Goal: Task Accomplishment & Management: Manage account settings

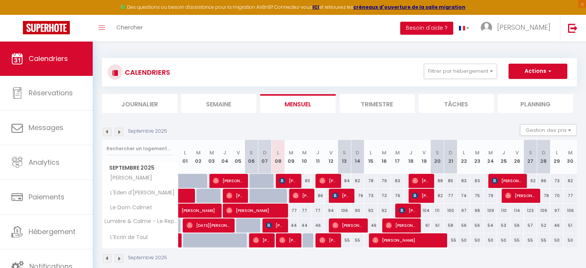
click at [294, 182] on span "[PERSON_NAME]" at bounding box center [288, 181] width 18 height 14
select select "OK"
select select "0"
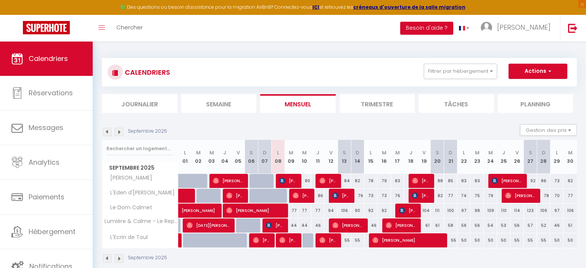
select select "1"
select select
select select "26685"
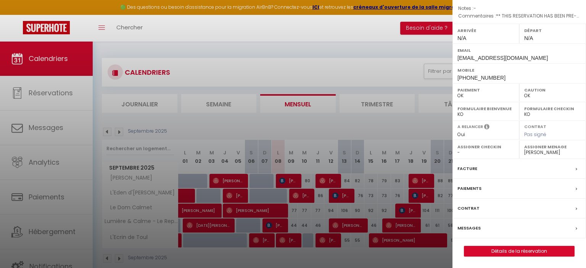
click at [485, 223] on div "Messages" at bounding box center [518, 229] width 133 height 20
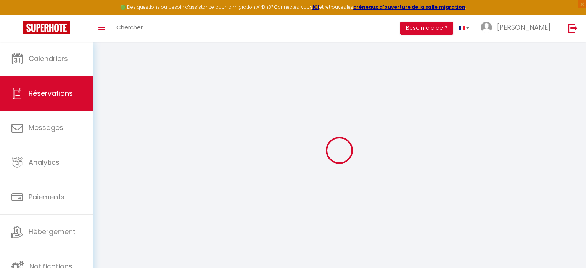
select select
checkbox input "false"
select select
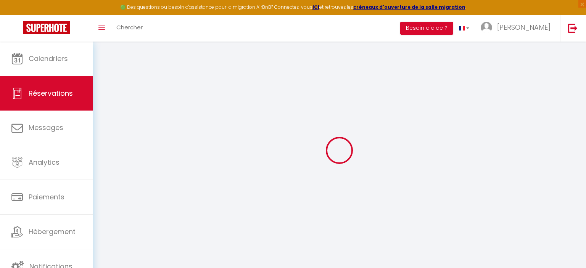
checkbox input "false"
type advance\?0 "** THIS RESERVATION HAS BEEN PRE-PAID ** You have a [PERSON_NAME] that would li…"
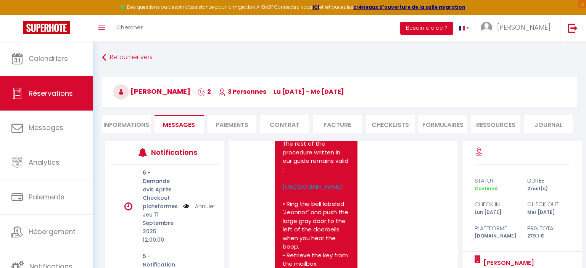
scroll to position [3548, 0]
